Goal: Task Accomplishment & Management: Complete application form

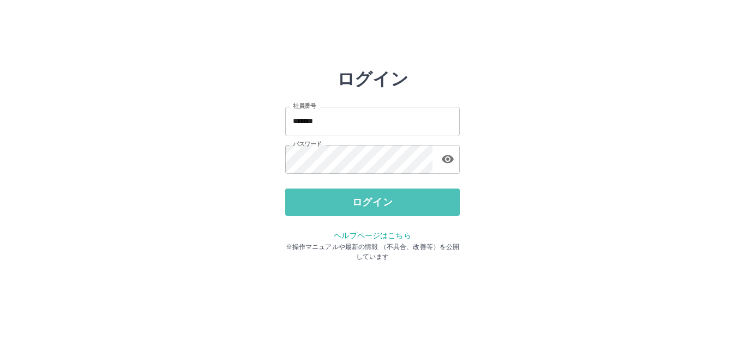
click at [340, 207] on button "ログイン" at bounding box center [372, 202] width 175 height 27
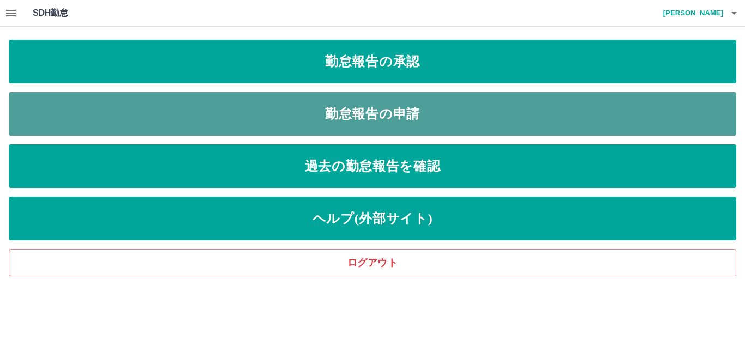
click at [322, 104] on link "勤怠報告の申請" at bounding box center [373, 114] width 728 height 44
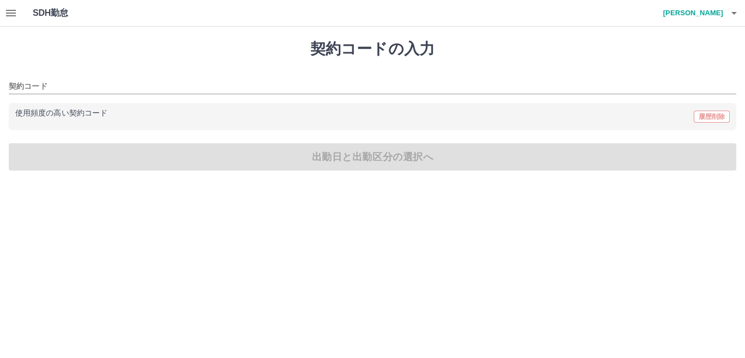
click at [4, 14] on button "button" at bounding box center [11, 13] width 22 height 26
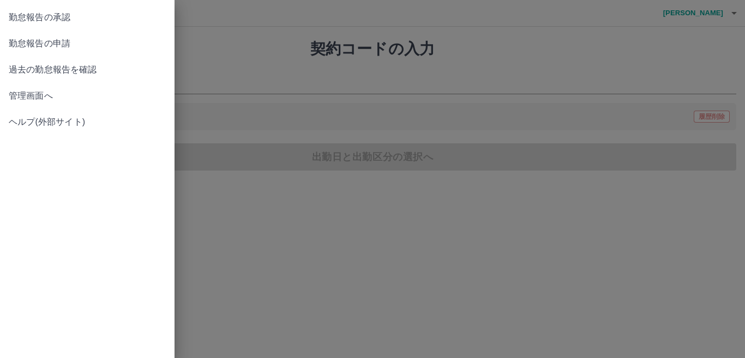
click at [56, 49] on span "勤怠報告の申請" at bounding box center [87, 43] width 157 height 13
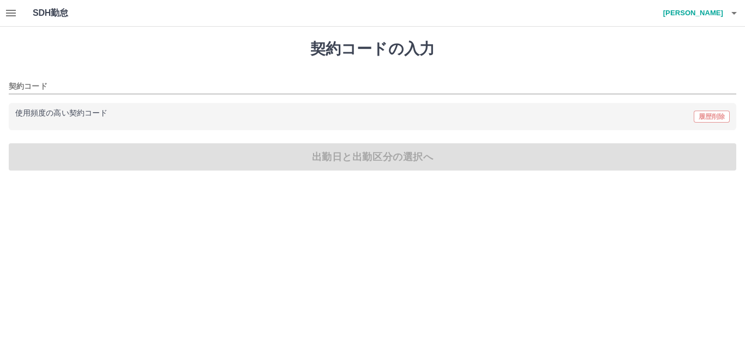
click at [70, 94] on div "契約コード 使用頻度の高い契約コード 履歴削除" at bounding box center [373, 100] width 728 height 59
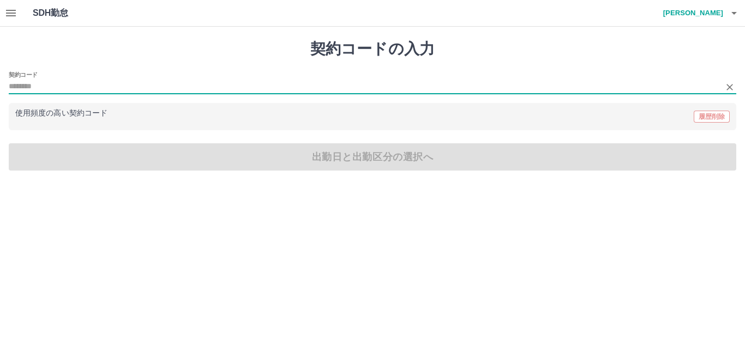
click at [67, 87] on input "契約コード" at bounding box center [364, 87] width 711 height 14
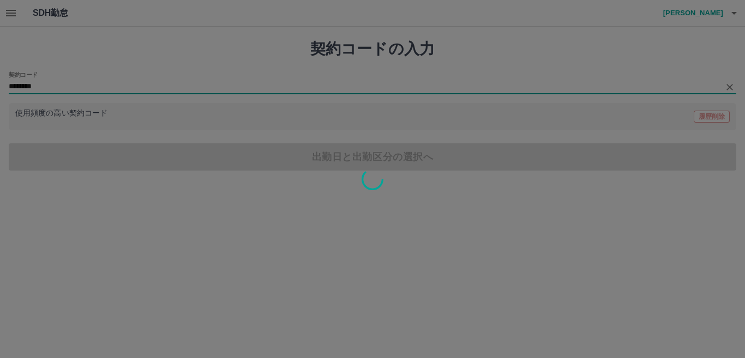
type input "********"
drag, startPoint x: 142, startPoint y: 99, endPoint x: 142, endPoint y: 105, distance: 6.0
click at [142, 105] on div at bounding box center [372, 179] width 745 height 358
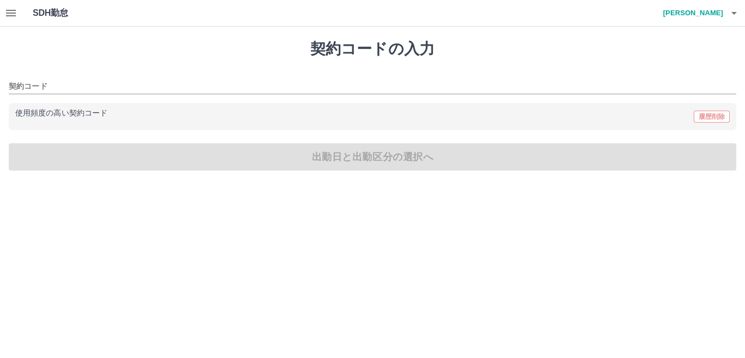
click at [115, 121] on div "使用頻度の高い契約コード 履歴削除" at bounding box center [372, 117] width 715 height 14
click at [91, 107] on div "使用頻度の高い契約コード 履歴削除" at bounding box center [373, 116] width 728 height 27
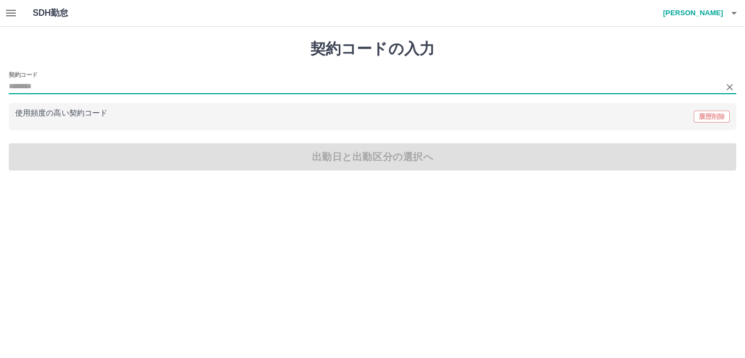
click at [44, 89] on input "契約コード" at bounding box center [364, 87] width 711 height 14
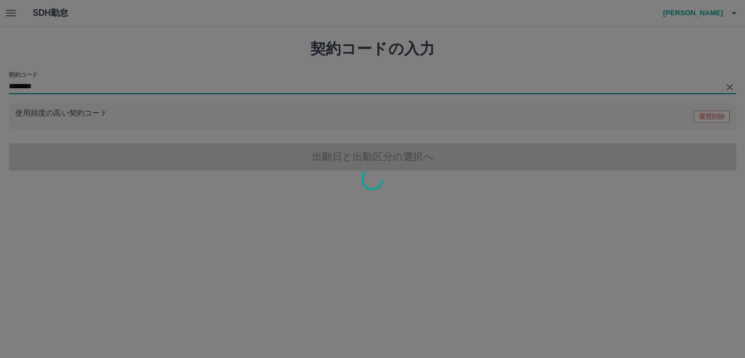
type input "********"
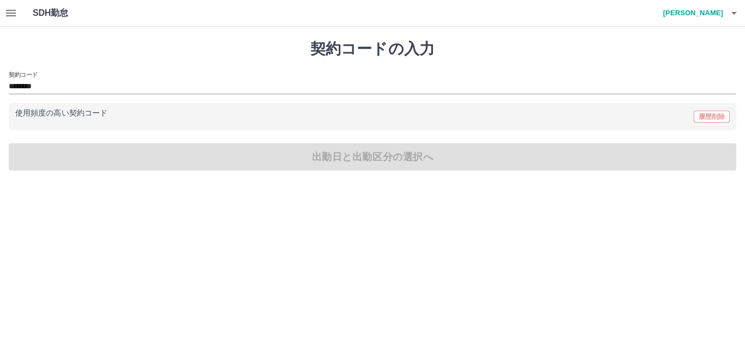
click at [144, 123] on div "使用頻度の高い契約コード 履歴削除" at bounding box center [372, 117] width 715 height 14
click at [95, 92] on input "********" at bounding box center [364, 87] width 711 height 14
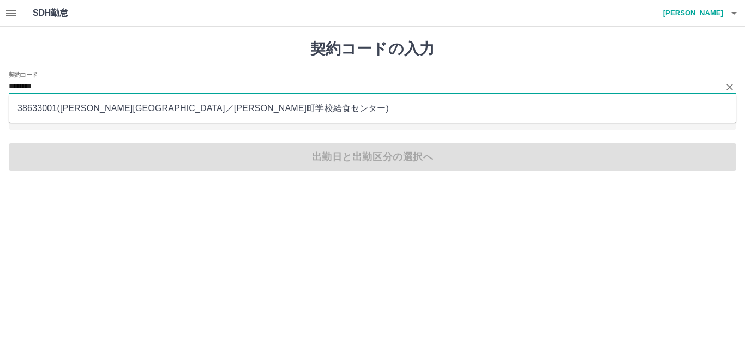
click at [113, 109] on li "38633001 ( 川崎町 ／ 川崎町学校給食センター )" at bounding box center [373, 109] width 728 height 20
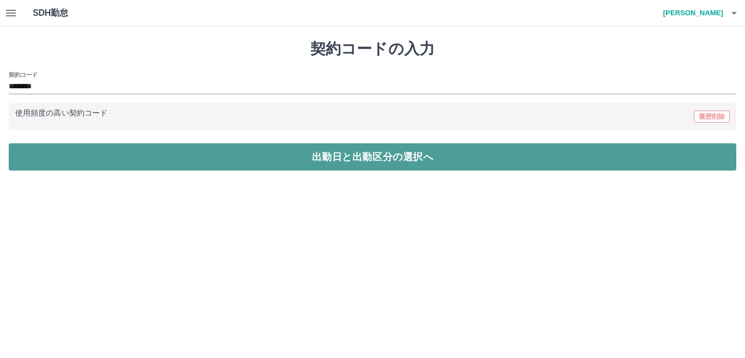
click at [166, 154] on button "出勤日と出勤区分の選択へ" at bounding box center [373, 156] width 728 height 27
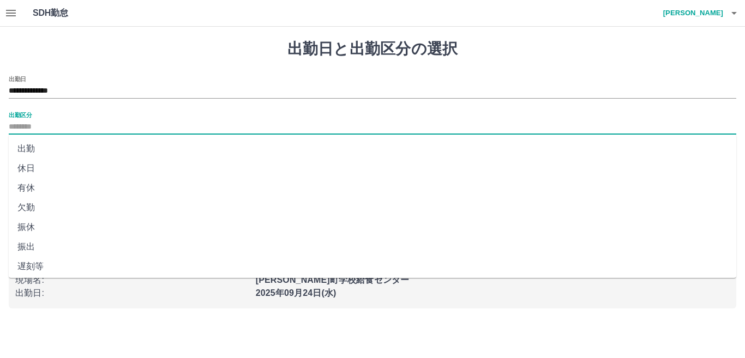
click at [46, 126] on input "出勤区分" at bounding box center [373, 128] width 728 height 14
click at [27, 147] on li "出勤" at bounding box center [373, 149] width 728 height 20
type input "**"
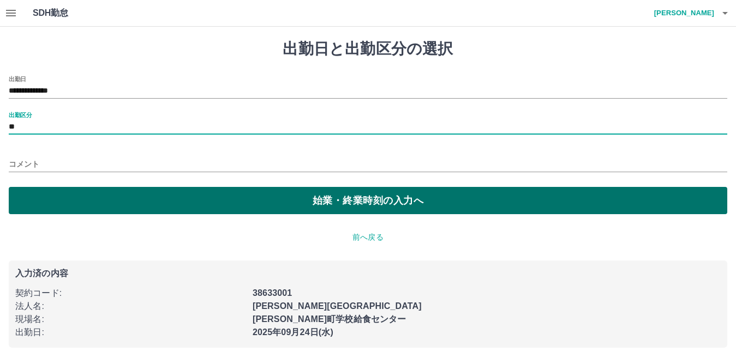
click at [28, 195] on button "始業・終業時刻の入力へ" at bounding box center [368, 200] width 718 height 27
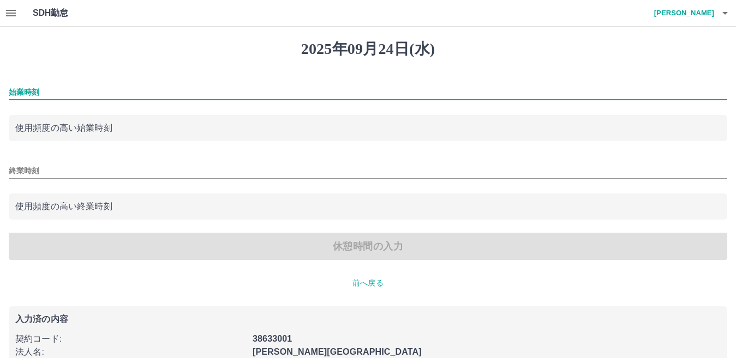
click at [55, 92] on input "始業時刻" at bounding box center [368, 93] width 718 height 16
type input "****"
click at [39, 176] on input "終業時刻" at bounding box center [368, 171] width 718 height 16
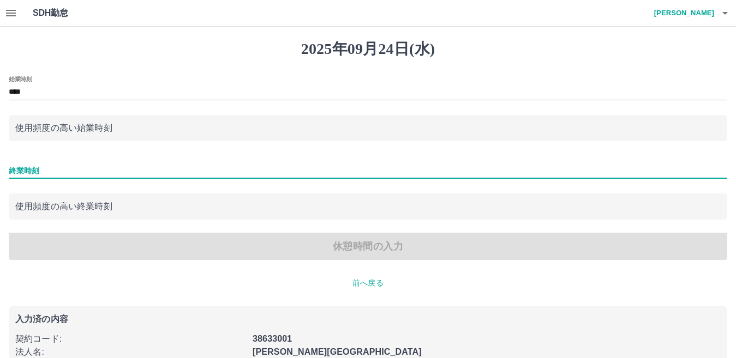
type input "****"
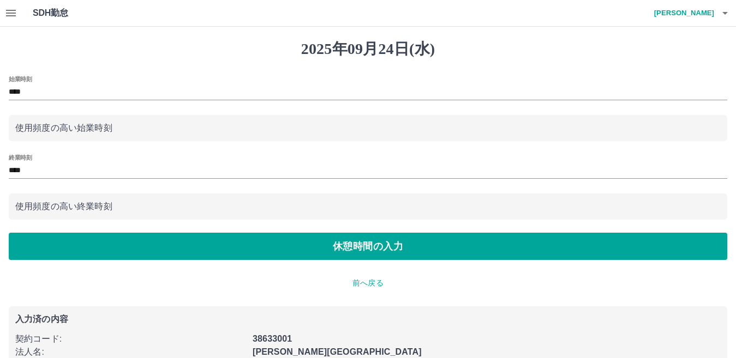
click at [20, 227] on div "始業時刻 **** 使用頻度の高い始業時刻 終業時刻 **** 使用頻度の高い終業時刻 休憩時間の入力" at bounding box center [368, 168] width 718 height 184
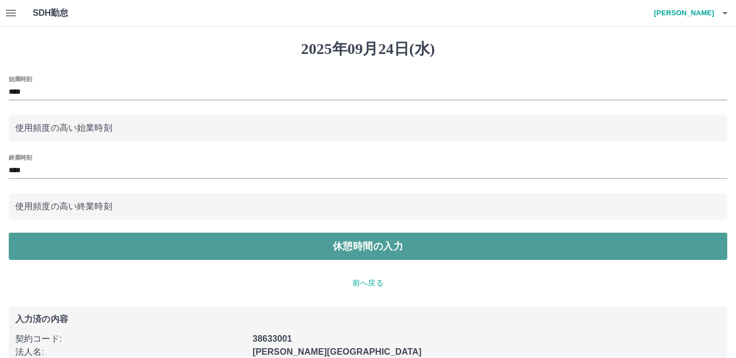
click at [52, 240] on button "休憩時間の入力" at bounding box center [368, 246] width 718 height 27
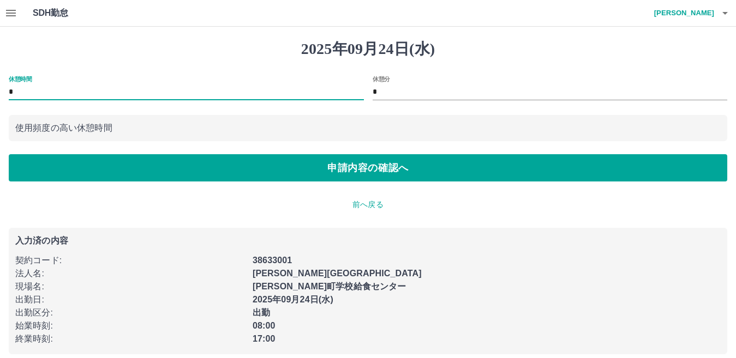
click at [82, 98] on input "*" at bounding box center [186, 93] width 355 height 16
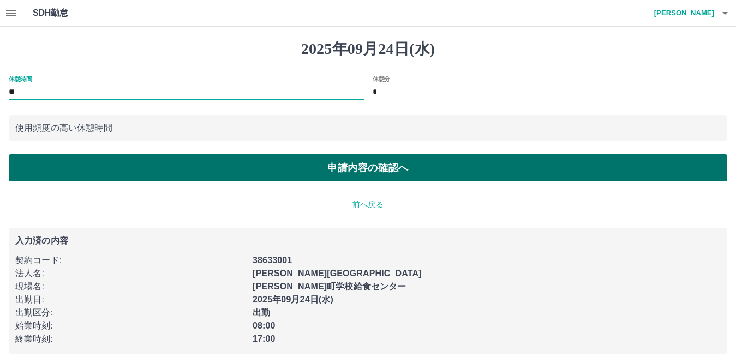
click at [58, 169] on button "申請内容の確認へ" at bounding box center [368, 167] width 718 height 27
type input "*"
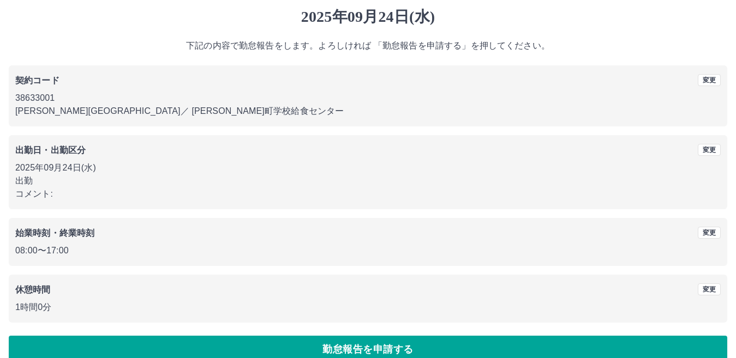
scroll to position [50, 0]
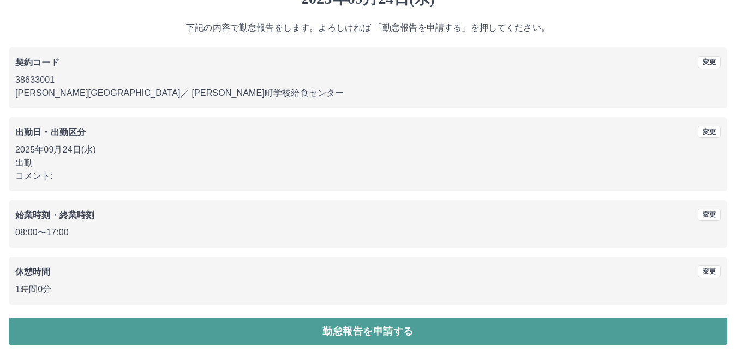
click at [238, 331] on button "勤怠報告を申請する" at bounding box center [368, 331] width 718 height 27
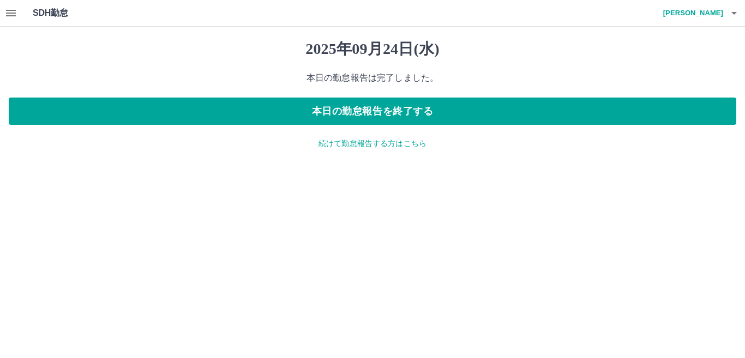
click at [3, 9] on button "button" at bounding box center [11, 13] width 22 height 26
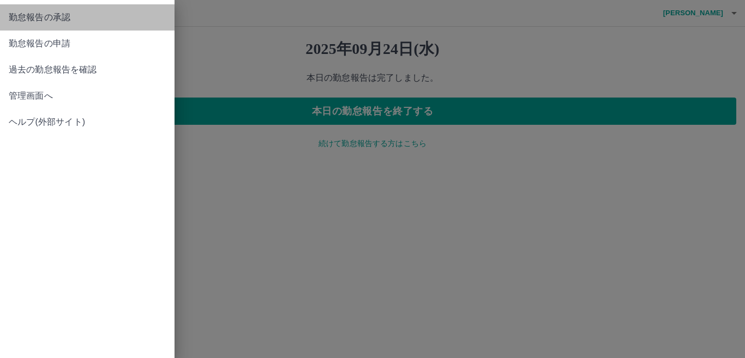
click at [26, 13] on span "勤怠報告の承認" at bounding box center [87, 17] width 157 height 13
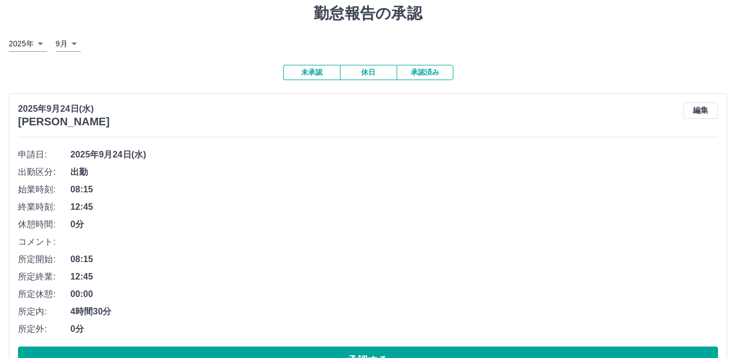
scroll to position [55, 0]
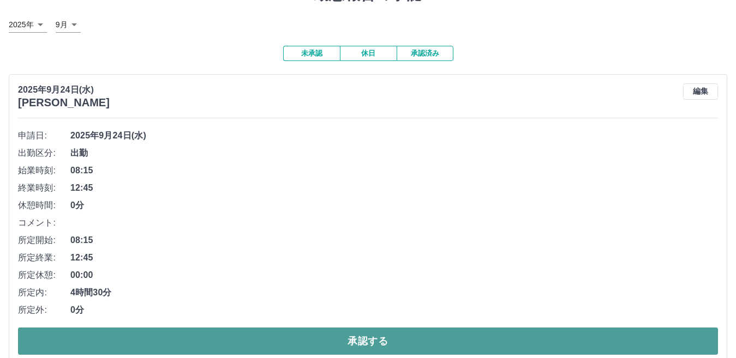
click at [324, 340] on button "承認する" at bounding box center [368, 341] width 700 height 27
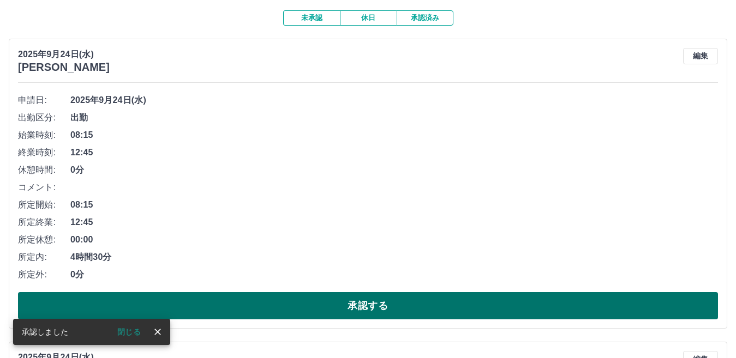
scroll to position [109, 0]
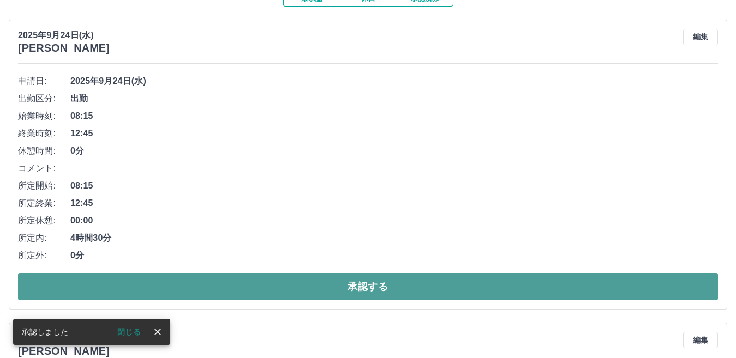
click at [277, 288] on button "承認する" at bounding box center [368, 286] width 700 height 27
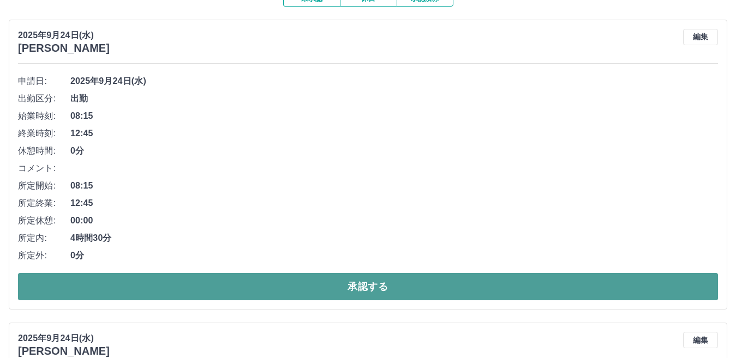
click at [273, 289] on button "承認する" at bounding box center [368, 286] width 700 height 27
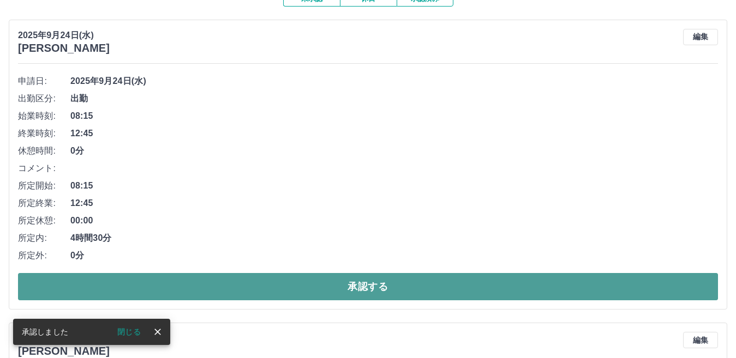
click at [275, 287] on button "承認する" at bounding box center [368, 286] width 700 height 27
click at [281, 285] on button "承認する" at bounding box center [368, 286] width 700 height 27
click at [251, 292] on button "承認する" at bounding box center [368, 286] width 700 height 27
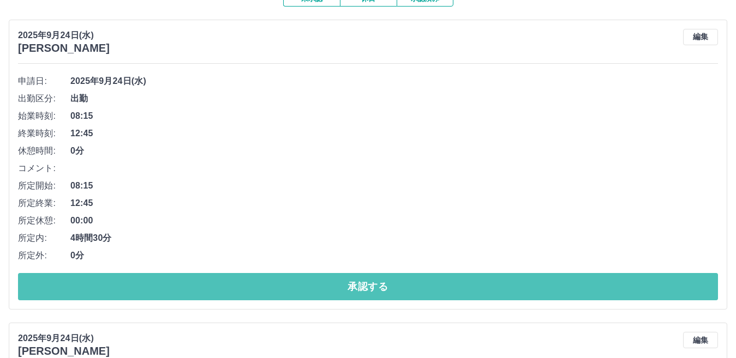
click at [254, 292] on button "承認する" at bounding box center [368, 286] width 700 height 27
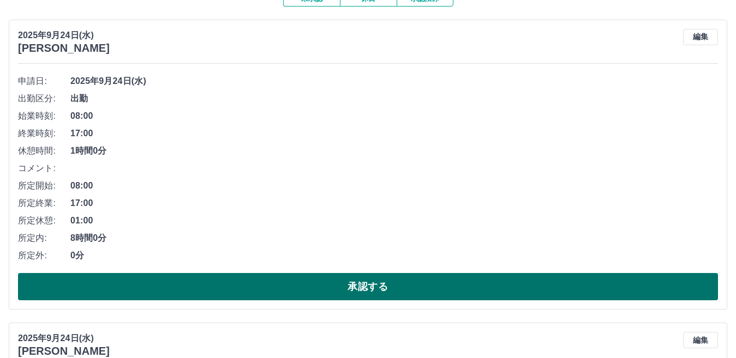
click at [262, 291] on button "承認する" at bounding box center [368, 286] width 700 height 27
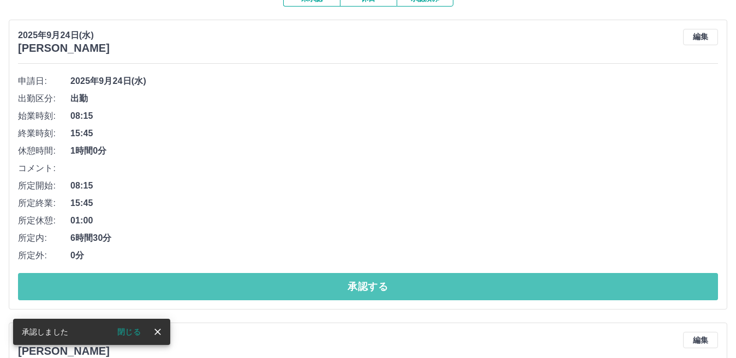
click at [262, 290] on button "承認する" at bounding box center [368, 286] width 700 height 27
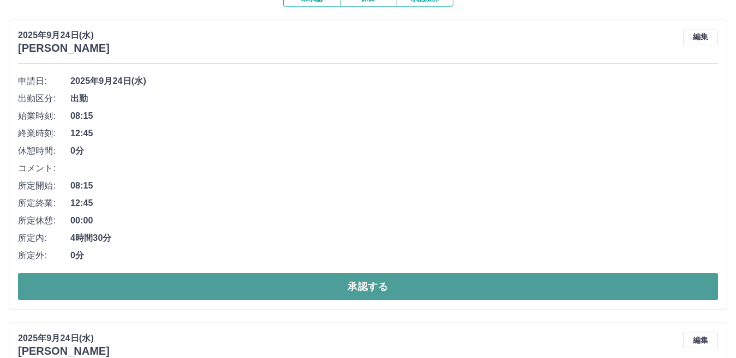
click at [261, 286] on button "承認する" at bounding box center [368, 286] width 700 height 27
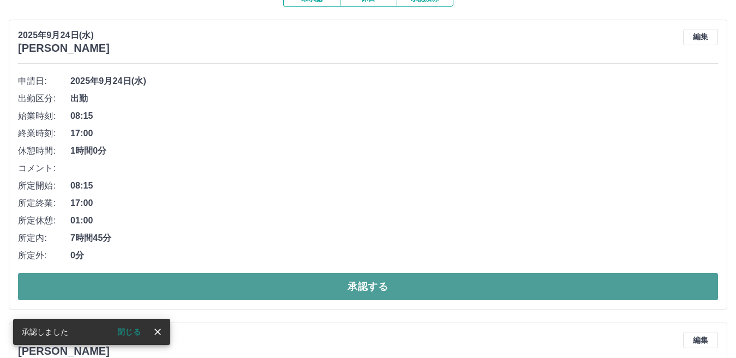
click at [252, 285] on button "承認する" at bounding box center [368, 286] width 700 height 27
click at [248, 287] on button "承認する" at bounding box center [368, 286] width 700 height 27
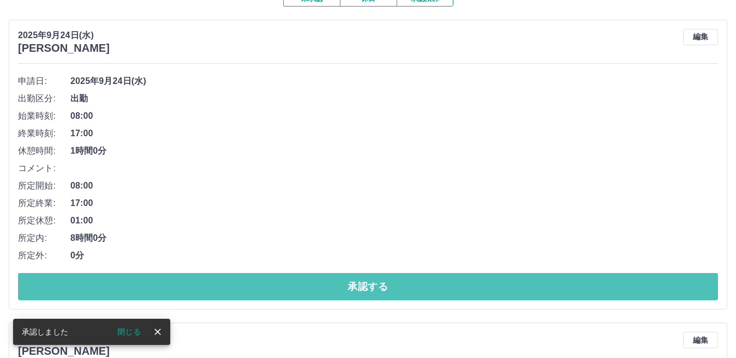
click at [248, 287] on button "承認する" at bounding box center [368, 286] width 700 height 27
click at [253, 282] on button "承認する" at bounding box center [368, 286] width 700 height 27
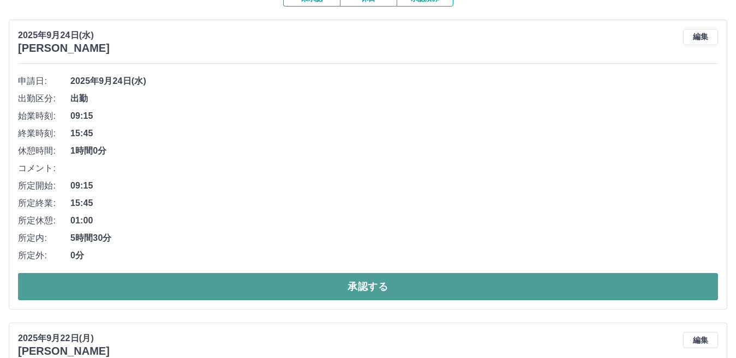
click at [233, 293] on button "承認する" at bounding box center [368, 286] width 700 height 27
click at [237, 282] on button "承認する" at bounding box center [368, 286] width 700 height 27
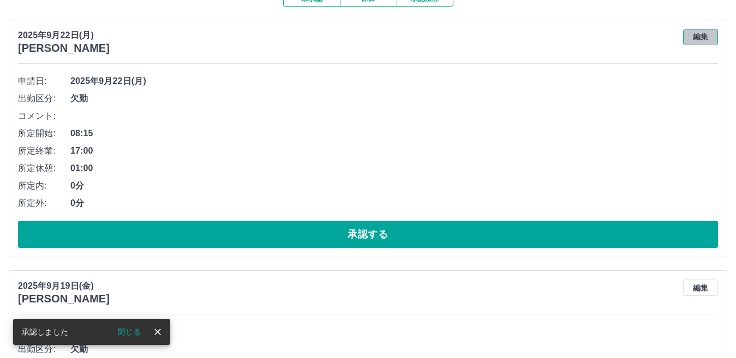
click at [693, 35] on button "編集" at bounding box center [700, 37] width 35 height 16
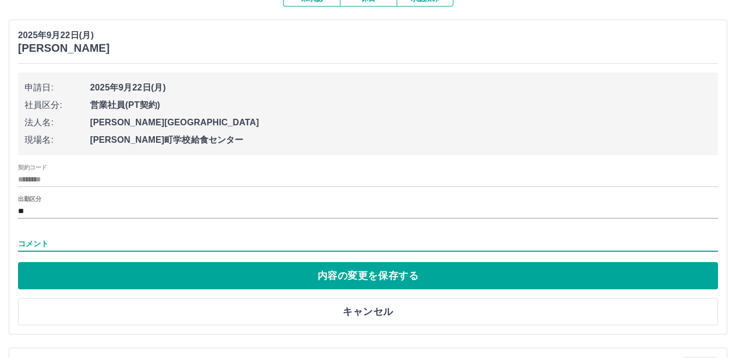
click at [58, 239] on input "コメント" at bounding box center [368, 244] width 700 height 16
type input "****"
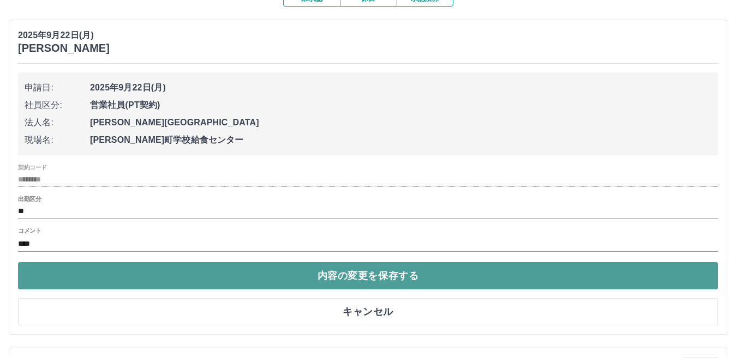
click at [353, 278] on button "内容の変更を保存する" at bounding box center [368, 275] width 700 height 27
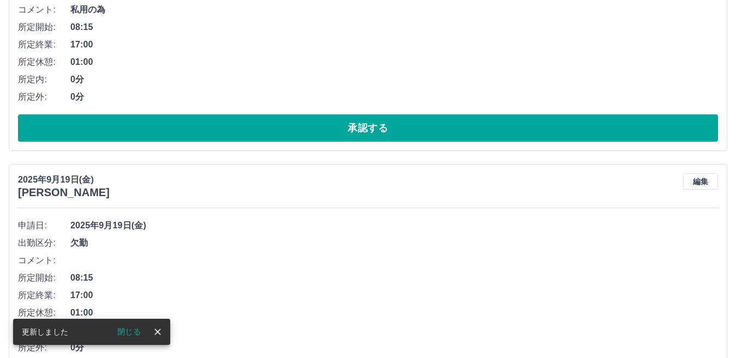
scroll to position [218, 0]
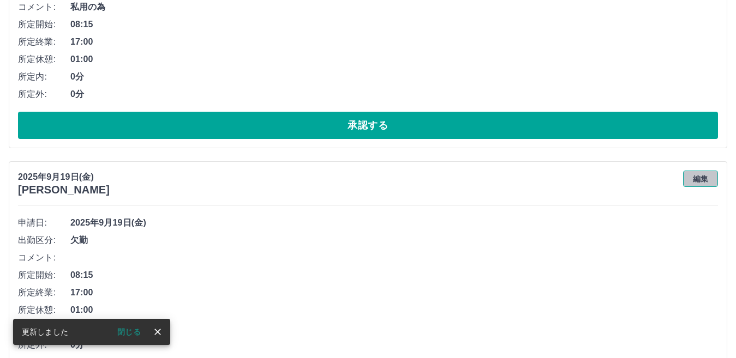
click at [694, 183] on button "編集" at bounding box center [700, 179] width 35 height 16
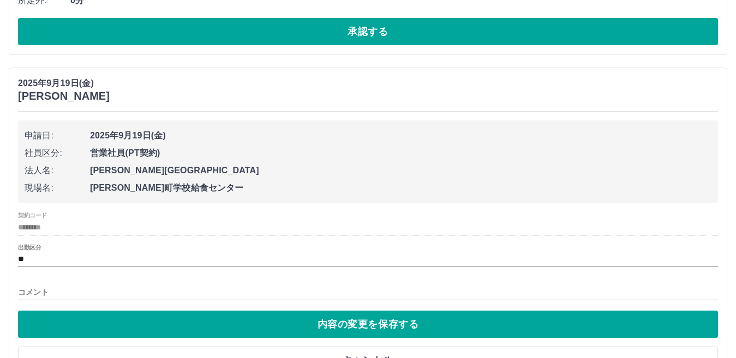
scroll to position [327, 0]
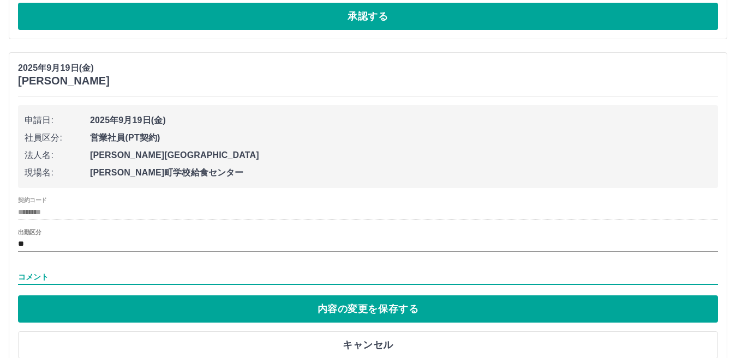
click at [68, 274] on input "コメント" at bounding box center [368, 277] width 700 height 16
type input "****"
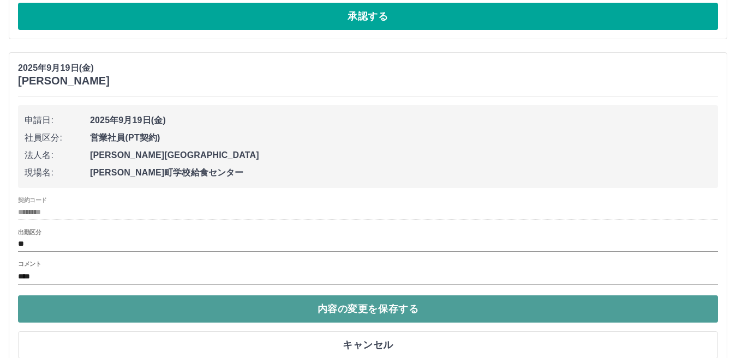
click at [356, 303] on button "内容の変更を保存する" at bounding box center [368, 309] width 700 height 27
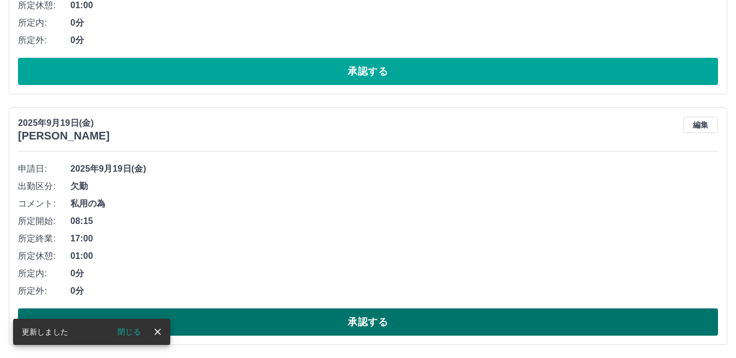
scroll to position [273, 0]
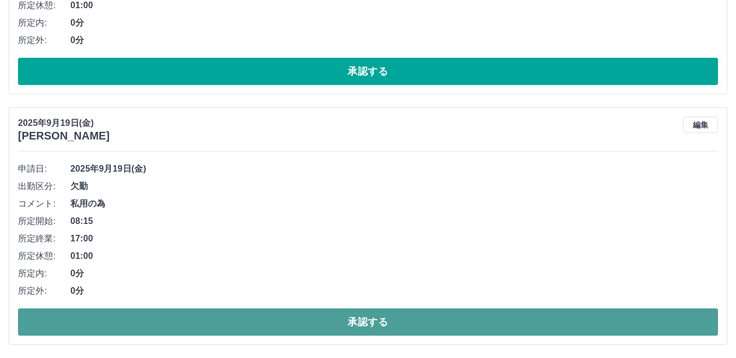
click at [369, 322] on button "承認する" at bounding box center [368, 322] width 700 height 27
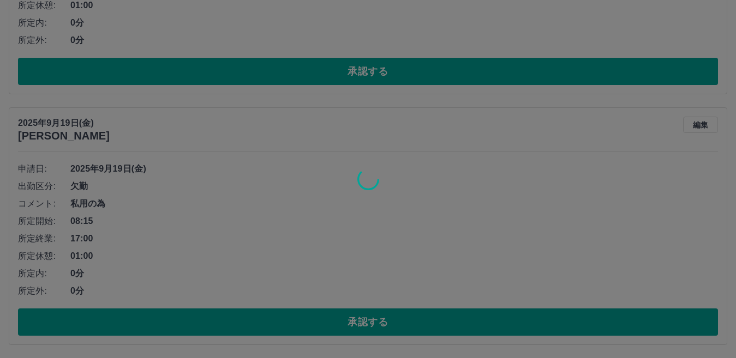
scroll to position [22, 0]
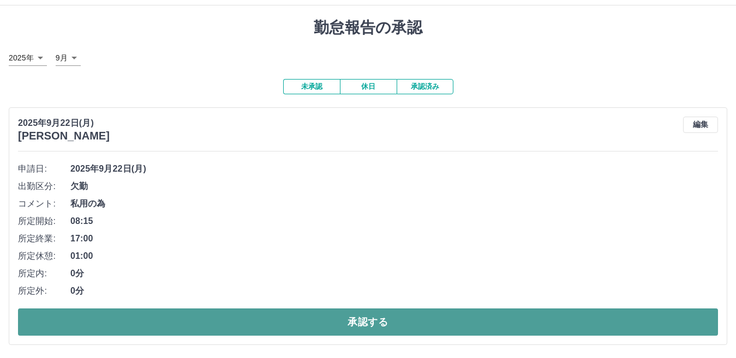
click at [368, 320] on button "承認する" at bounding box center [368, 322] width 700 height 27
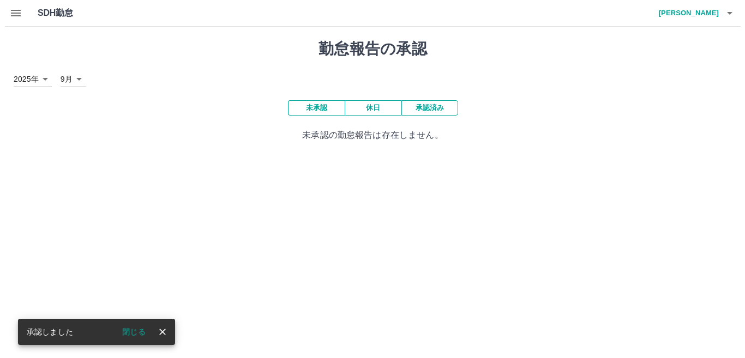
scroll to position [0, 0]
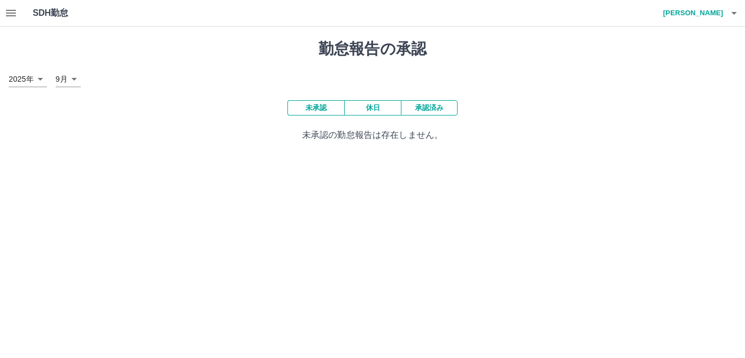
click at [732, 13] on icon "button" at bounding box center [734, 13] width 13 height 13
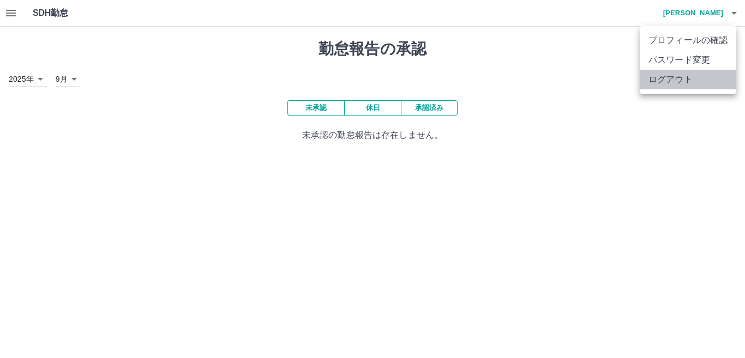
click at [677, 83] on li "ログアウト" at bounding box center [688, 80] width 97 height 20
